Goal: Information Seeking & Learning: Learn about a topic

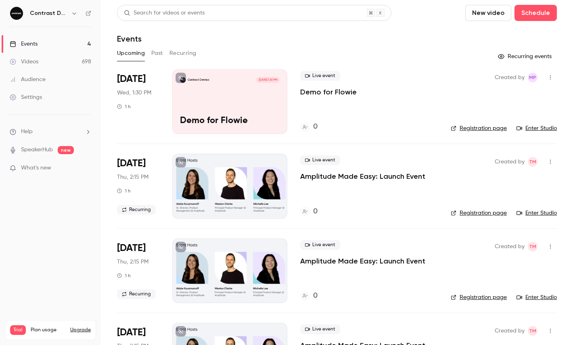
click at [74, 11] on icon "button" at bounding box center [74, 13] width 6 height 6
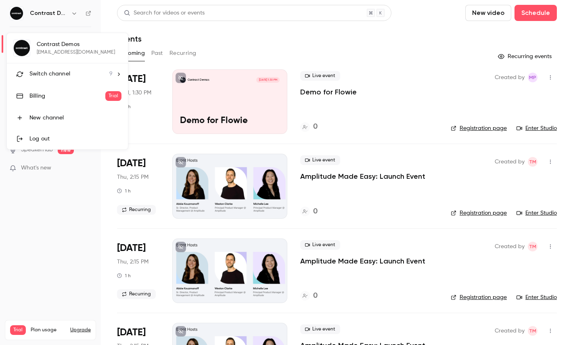
click at [81, 76] on div "Switch channel 9" at bounding box center [70, 74] width 83 height 8
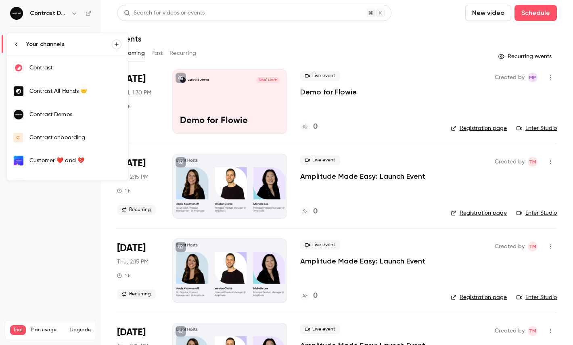
click at [65, 74] on link "Contrast" at bounding box center [67, 67] width 121 height 23
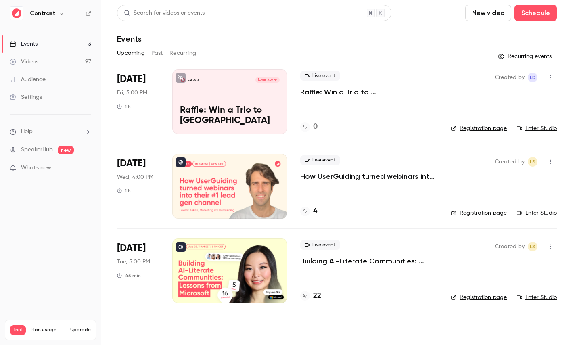
click at [60, 59] on link "Videos 97" at bounding box center [50, 62] width 101 height 18
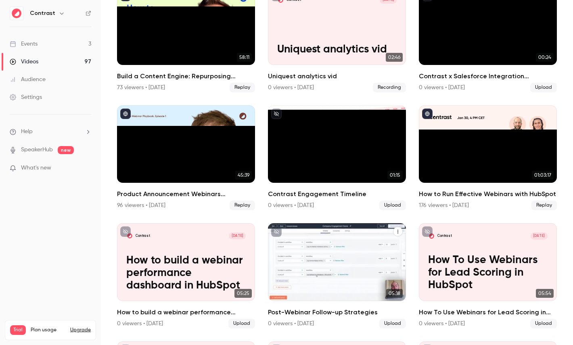
scroll to position [546, 0]
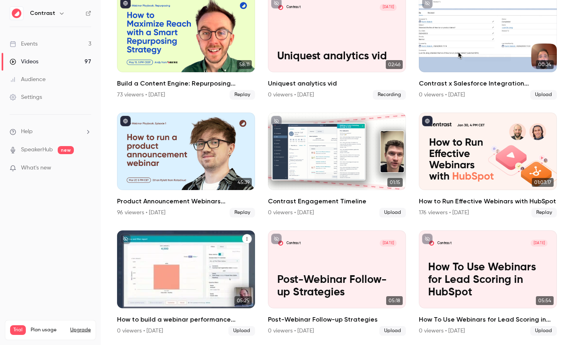
click at [182, 258] on div "Contrast [DATE] How to build a webinar performance dashboard in HubSpot" at bounding box center [186, 268] width 138 height 77
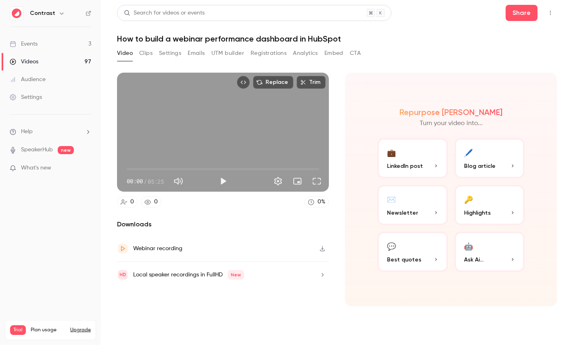
click at [148, 53] on button "Clips" at bounding box center [145, 53] width 13 height 13
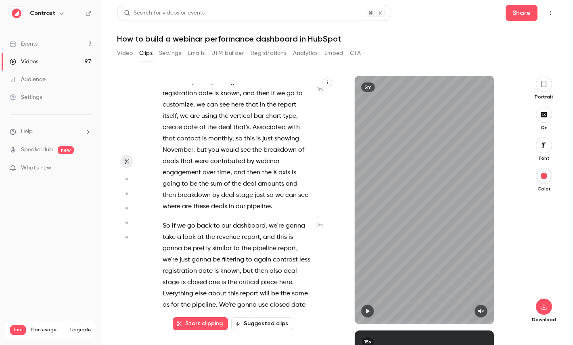
scroll to position [285, 0]
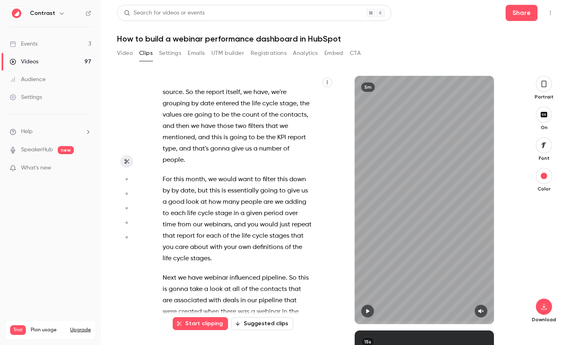
click at [328, 79] on button "button" at bounding box center [327, 82] width 10 height 10
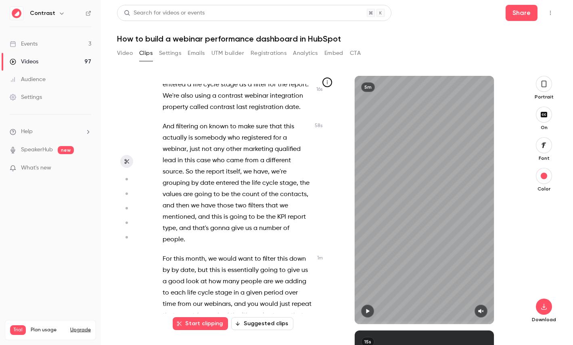
scroll to position [195, 0]
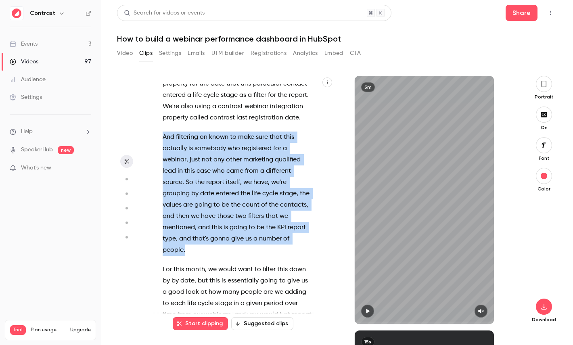
drag, startPoint x: 192, startPoint y: 248, endPoint x: 162, endPoint y: 141, distance: 111.3
click at [161, 140] on div "Hi , in this video , I'm going to show you how to build a webinar performance d…" at bounding box center [240, 204] width 177 height 240
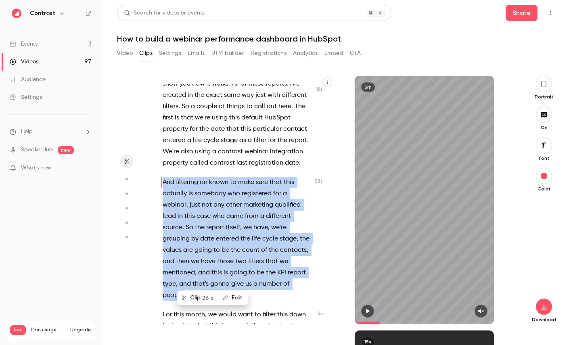
scroll to position [128, 0]
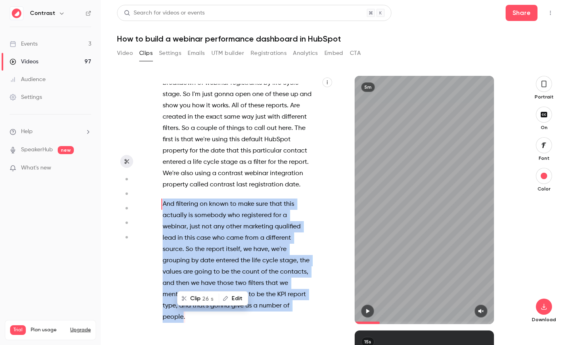
click at [197, 293] on button "Clip 26 s" at bounding box center [198, 298] width 40 height 13
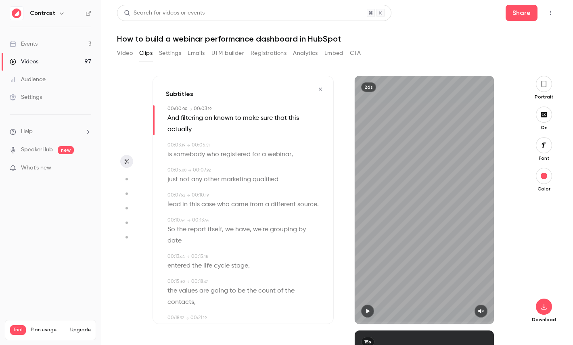
click at [540, 85] on button "button" at bounding box center [543, 84] width 16 height 16
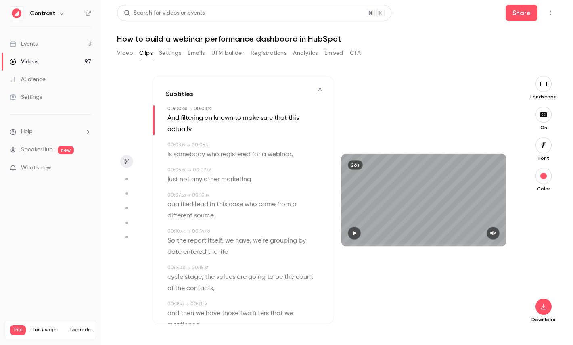
click at [540, 147] on icon "button" at bounding box center [543, 145] width 9 height 6
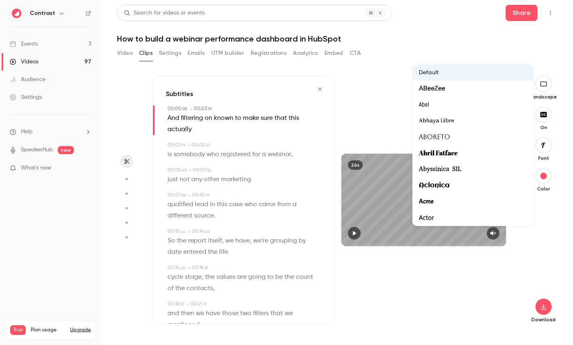
click at [532, 239] on div at bounding box center [286, 172] width 573 height 345
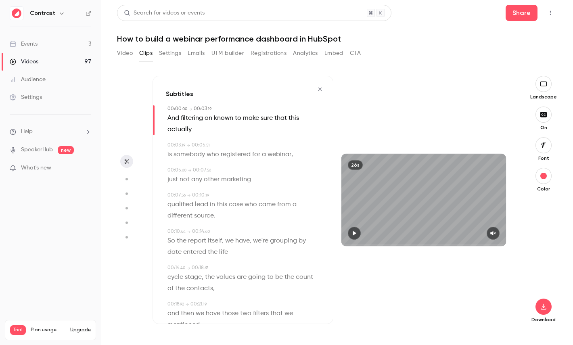
click at [235, 201] on span "case" at bounding box center [236, 204] width 14 height 11
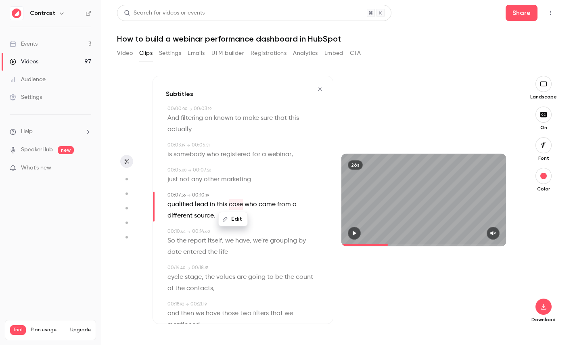
click at [130, 180] on button "button" at bounding box center [126, 179] width 13 height 13
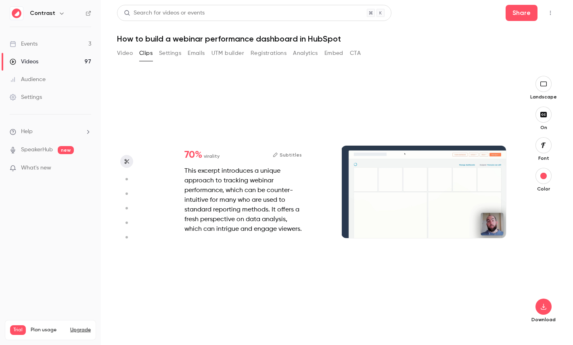
type input "***"
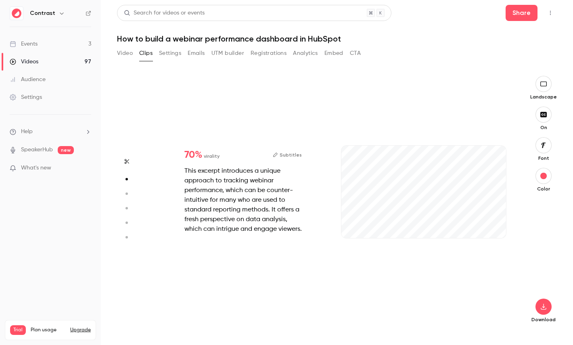
type input "***"
click at [126, 194] on circle "button" at bounding box center [126, 193] width 2 height 2
type input "***"
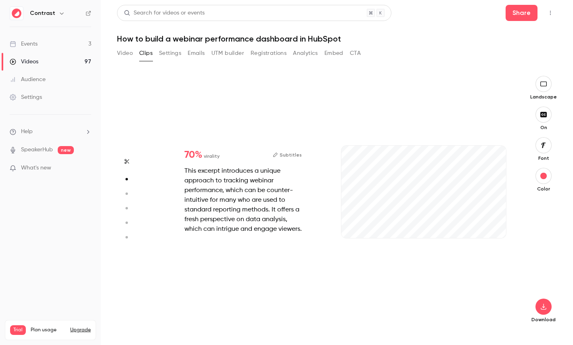
type input "*"
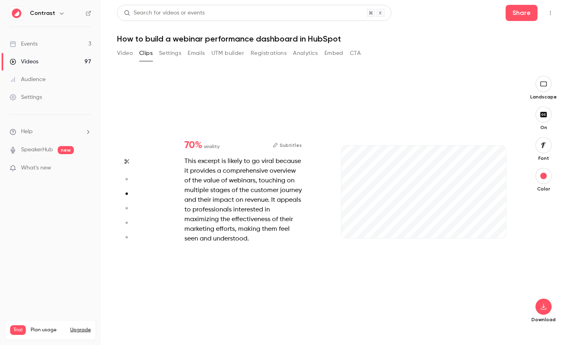
type input "***"
click at [127, 212] on button "button" at bounding box center [126, 208] width 13 height 13
type input "***"
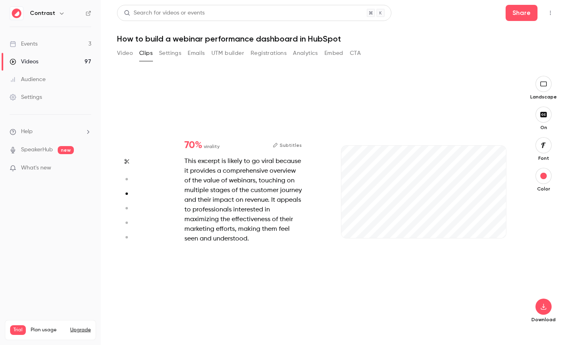
type input "*"
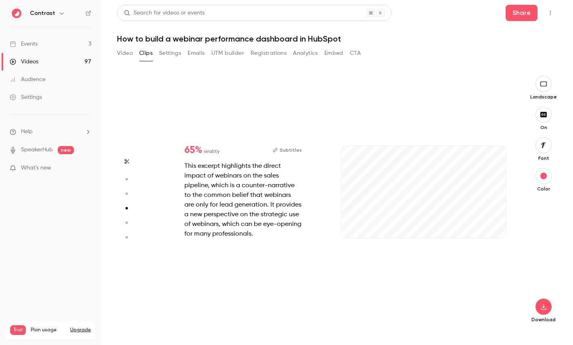
click at [126, 224] on icon "button" at bounding box center [126, 223] width 7 height 6
type input "***"
type input "*"
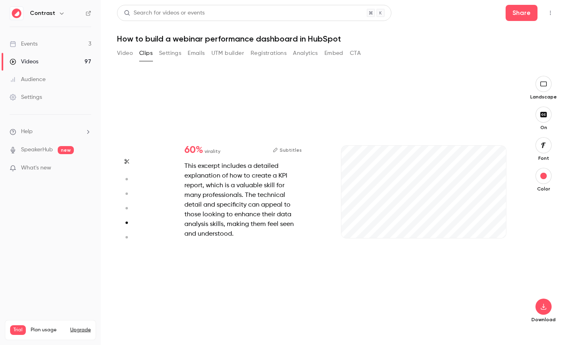
click at [126, 232] on button "button" at bounding box center [126, 237] width 13 height 13
type input "***"
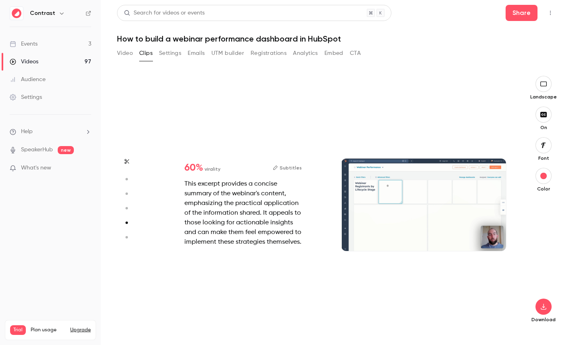
type input "***"
type input "*"
click at [126, 226] on button "button" at bounding box center [126, 222] width 13 height 13
type input "***"
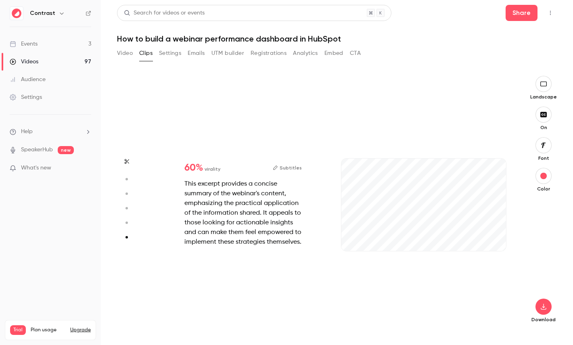
type input "***"
type input "*"
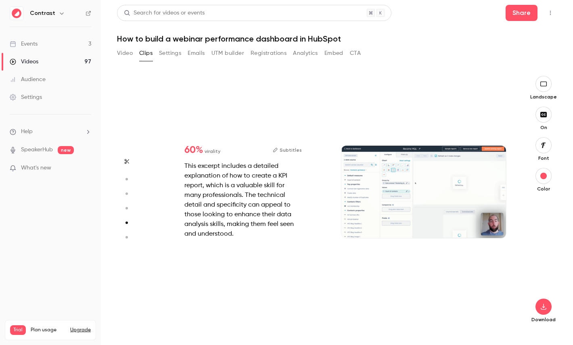
click at [126, 200] on aside at bounding box center [126, 210] width 19 height 269
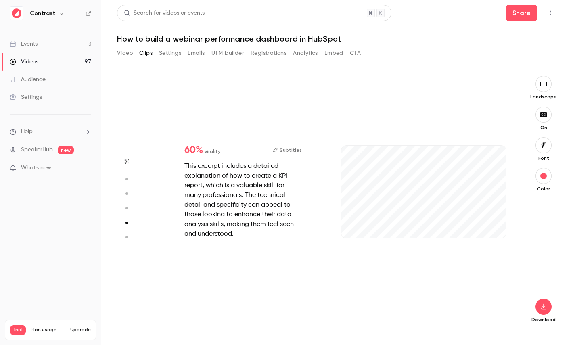
type input "***"
click at [126, 207] on circle "button" at bounding box center [126, 208] width 2 height 2
type input "***"
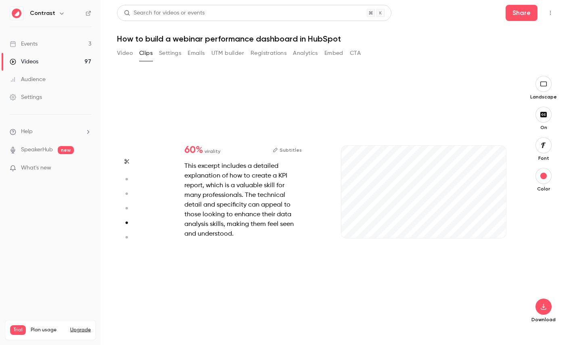
type input "*"
click at [128, 194] on icon "button" at bounding box center [126, 194] width 7 height 6
type input "***"
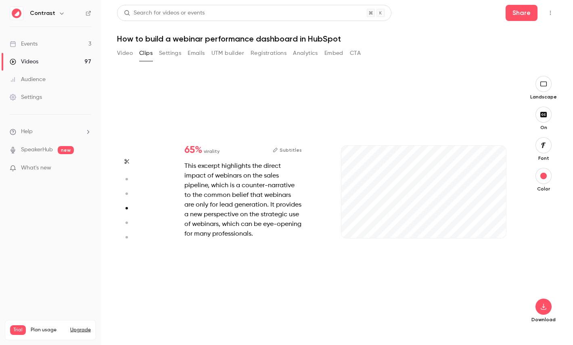
type input "*"
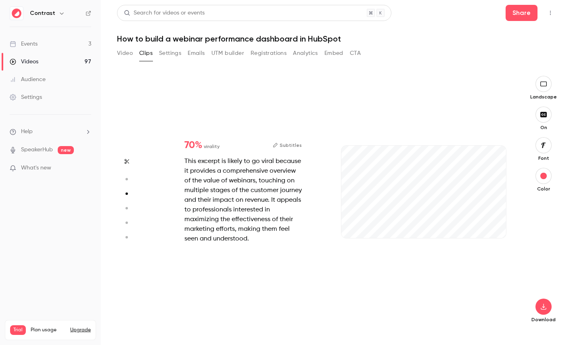
click at [129, 177] on icon "button" at bounding box center [126, 179] width 7 height 6
type input "***"
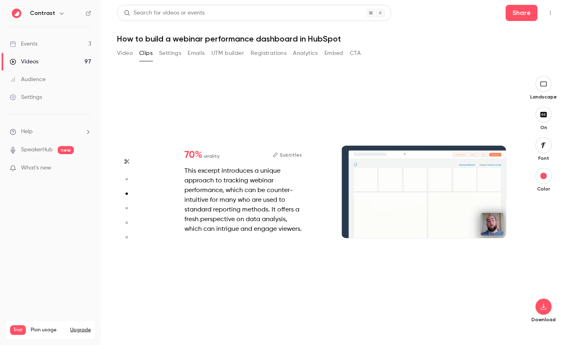
type input "***"
type input "*"
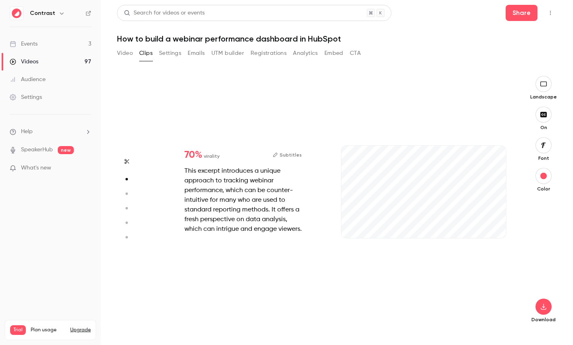
type input "***"
click at [43, 61] on link "Videos 97" at bounding box center [50, 62] width 101 height 18
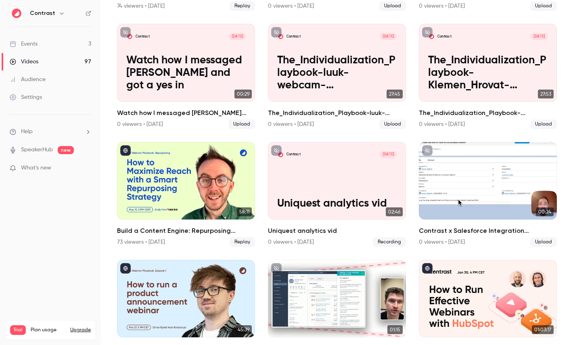
scroll to position [461, 0]
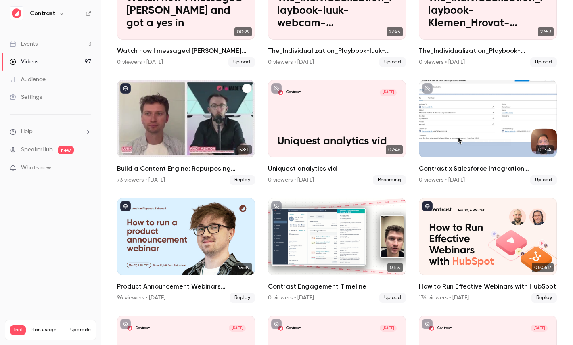
click at [217, 134] on div "Build a Content Engine: Repurposing Strategies for SaaS Teams" at bounding box center [186, 118] width 138 height 77
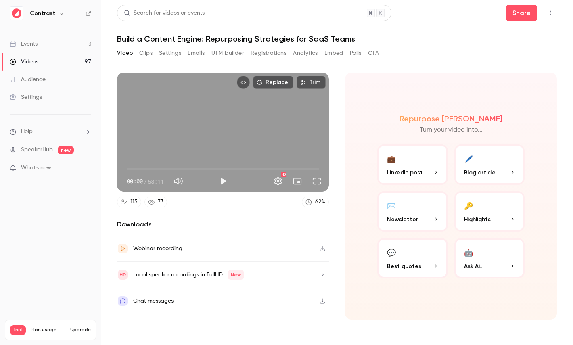
click at [152, 184] on span "58:11" at bounding box center [156, 181] width 16 height 8
drag, startPoint x: 152, startPoint y: 184, endPoint x: 160, endPoint y: 183, distance: 8.5
click at [160, 183] on span "58:11" at bounding box center [156, 181] width 16 height 8
click at [245, 246] on div "Webinar recording" at bounding box center [223, 248] width 212 height 26
click at [480, 221] on span "Highlights" at bounding box center [477, 219] width 27 height 8
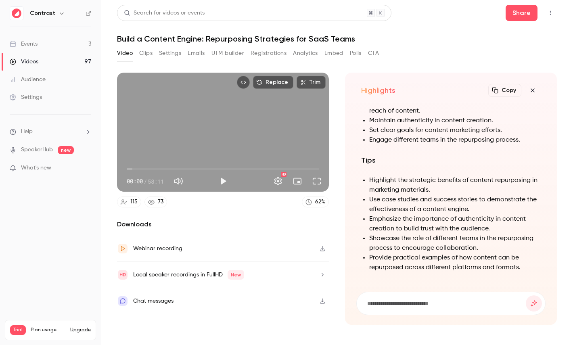
click at [167, 39] on h1 "Build a Content Engine: Repurposing Strategies for SaaS Teams" at bounding box center [336, 39] width 439 height 10
drag, startPoint x: 167, startPoint y: 39, endPoint x: 192, endPoint y: 39, distance: 24.2
click at [192, 39] on h1 "Build a Content Engine: Repurposing Strategies for SaaS Teams" at bounding box center [336, 39] width 439 height 10
copy h1 "Content Engine"
click at [377, 302] on input at bounding box center [445, 303] width 159 height 9
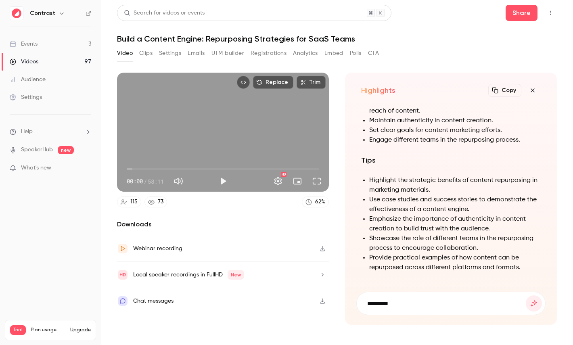
paste input "**********"
type input "**********"
click at [525, 295] on button "submit" at bounding box center [533, 303] width 16 height 16
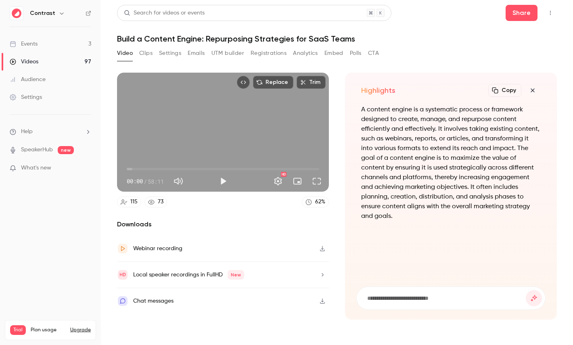
click at [531, 89] on icon "button" at bounding box center [532, 90] width 4 height 4
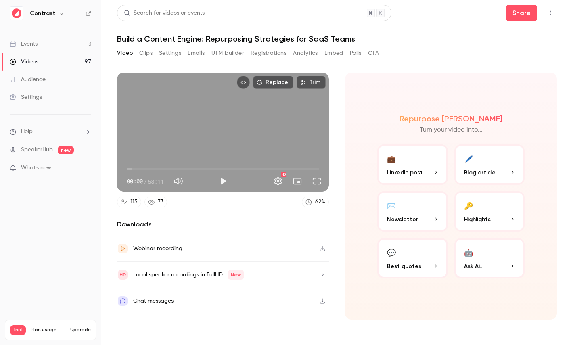
click at [250, 86] on div at bounding box center [243, 82] width 13 height 13
click at [244, 81] on icon "Embed video" at bounding box center [243, 82] width 6 height 6
click at [93, 15] on nav "Contrast Events 3 Videos 97 Audience Settings Help SpeakerHub new What's new Tr…" at bounding box center [50, 172] width 101 height 345
click at [90, 14] on icon at bounding box center [88, 13] width 6 height 6
click at [43, 103] on link "Settings" at bounding box center [50, 97] width 101 height 18
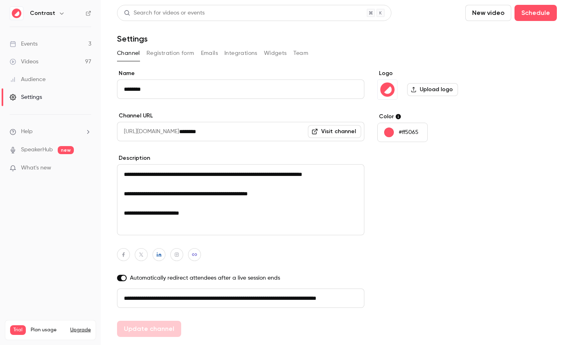
click at [183, 54] on button "Registration form" at bounding box center [170, 53] width 48 height 13
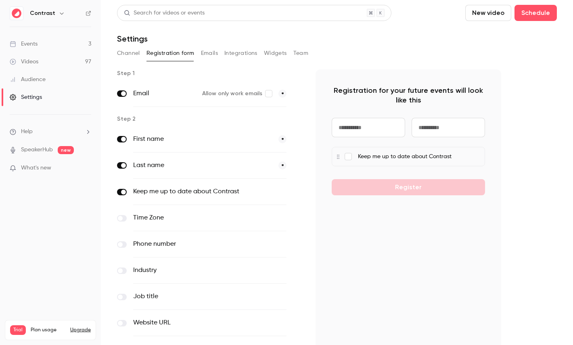
click at [210, 55] on button "Emails" at bounding box center [209, 53] width 17 height 13
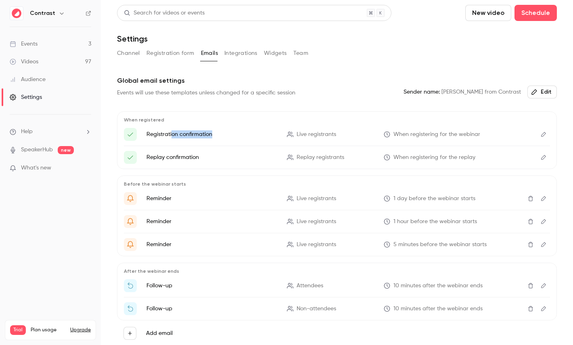
drag, startPoint x: 171, startPoint y: 134, endPoint x: 215, endPoint y: 134, distance: 44.8
click at [215, 134] on p "Registration confirmation" at bounding box center [211, 134] width 131 height 8
click at [546, 133] on icon "Edit" at bounding box center [543, 134] width 6 height 6
click at [243, 56] on button "Integrations" at bounding box center [240, 53] width 33 height 13
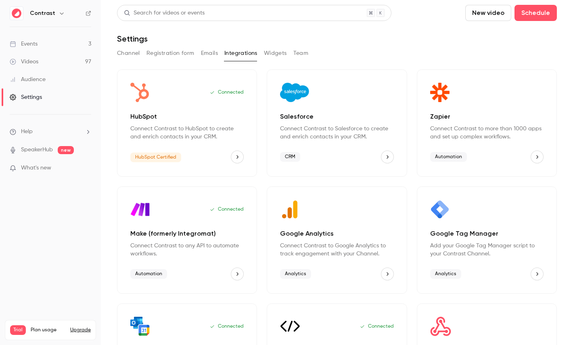
scroll to position [71, 0]
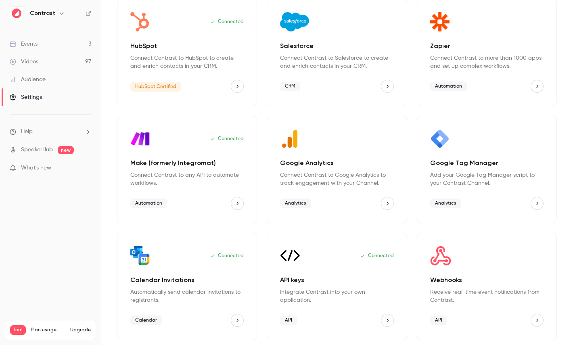
click at [498, 272] on div "Webhooks Receive real-time event notifications from Contrast. API" at bounding box center [486, 286] width 140 height 107
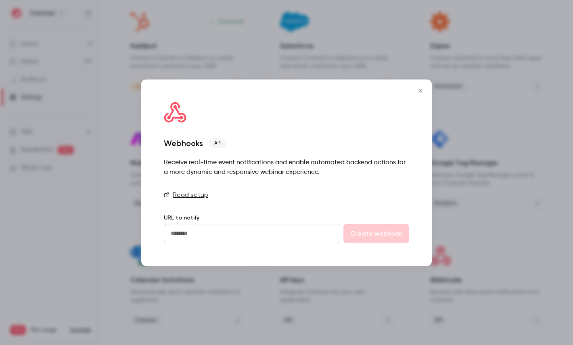
click at [188, 235] on input "url" at bounding box center [252, 233] width 176 height 19
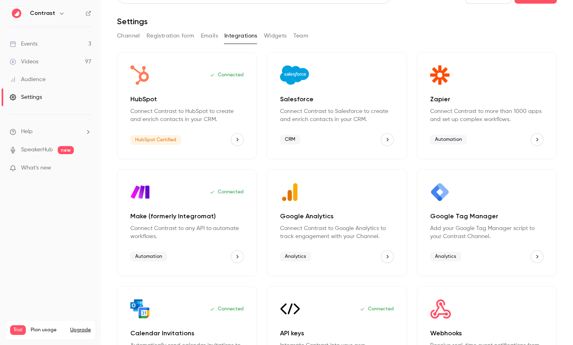
scroll to position [0, 0]
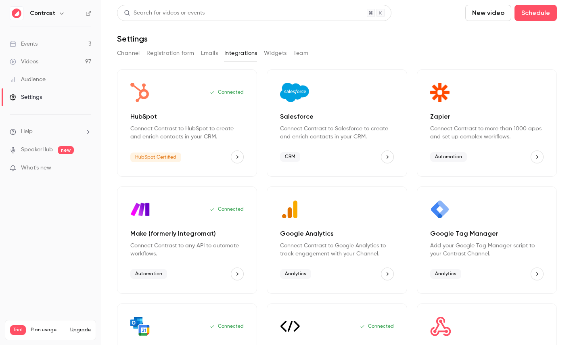
click at [300, 53] on button "Team" at bounding box center [300, 53] width 15 height 13
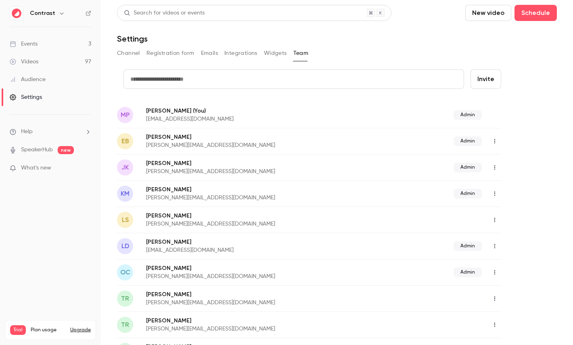
click at [45, 80] on div "Audience" at bounding box center [28, 79] width 36 height 8
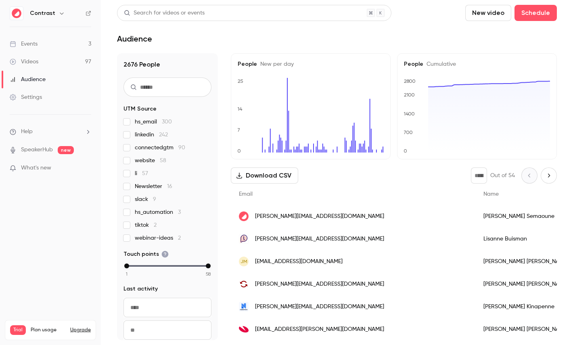
click at [475, 223] on div "[PERSON_NAME]" at bounding box center [527, 216] width 104 height 23
click at [41, 65] on link "Videos 97" at bounding box center [50, 62] width 101 height 18
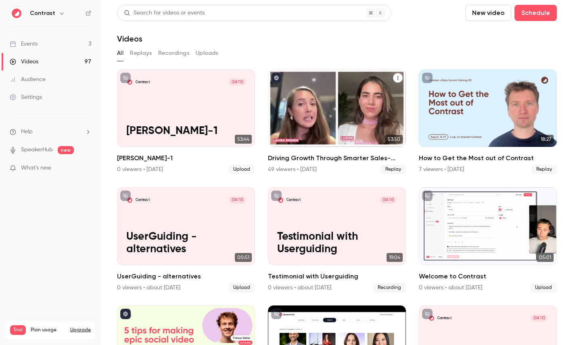
click at [334, 106] on div "Driving Growth Through Smarter Sales-Marketing Collaboration" at bounding box center [337, 107] width 138 height 77
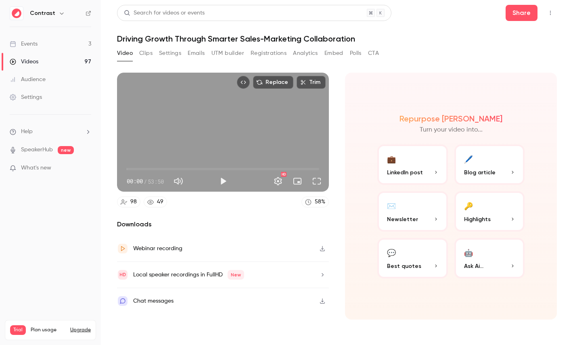
click at [269, 50] on button "Registrations" at bounding box center [268, 53] width 36 height 13
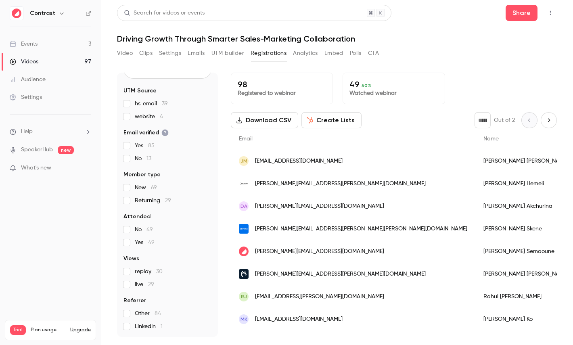
click at [307, 53] on button "Analytics" at bounding box center [305, 53] width 25 height 13
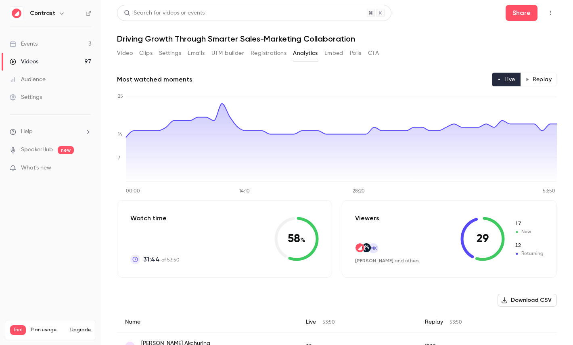
click at [541, 78] on button "Replay" at bounding box center [538, 80] width 37 height 14
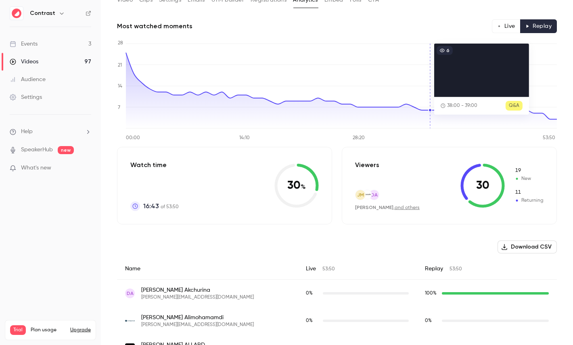
scroll to position [18, 0]
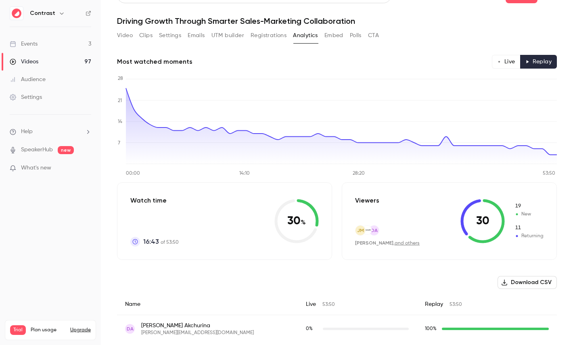
click at [357, 38] on button "Polls" at bounding box center [356, 35] width 12 height 13
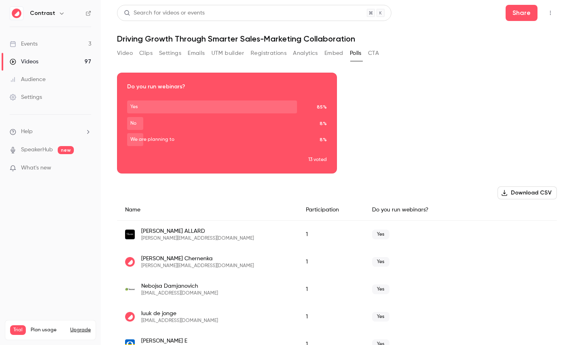
click at [378, 45] on div "Search for videos or events Share Driving Growth Through Smarter Sales-Marketin…" at bounding box center [336, 172] width 439 height 335
click at [377, 49] on button "CTA" at bounding box center [373, 53] width 11 height 13
